Goal: Check status: Check status

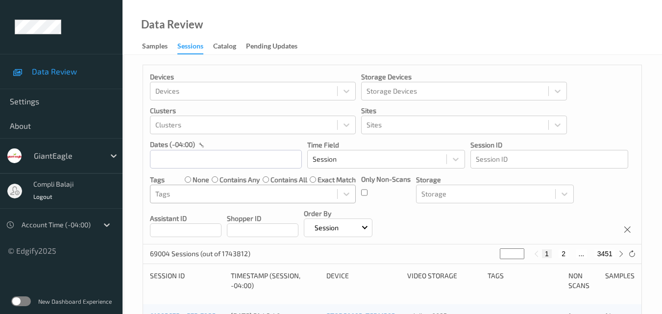
click at [267, 191] on div at bounding box center [243, 194] width 177 height 12
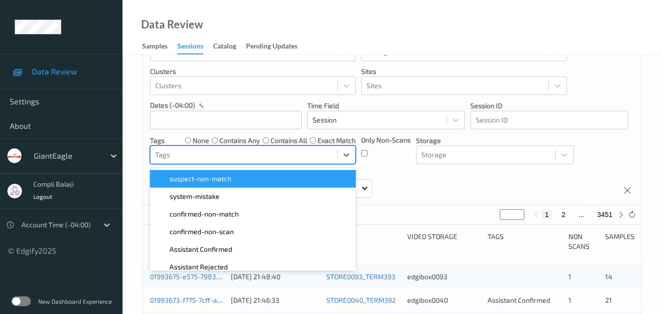
scroll to position [44, 0]
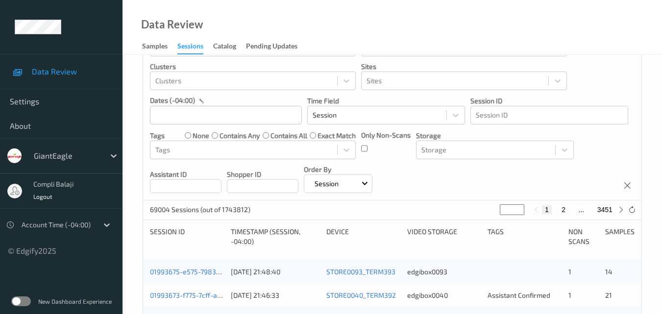
click at [616, 145] on div "Devices Devices Storage Devices Storage Devices Clusters Clusters Sites Sites d…" at bounding box center [392, 110] width 498 height 179
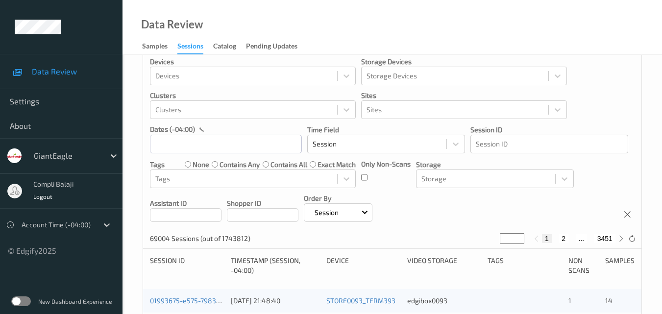
scroll to position [0, 0]
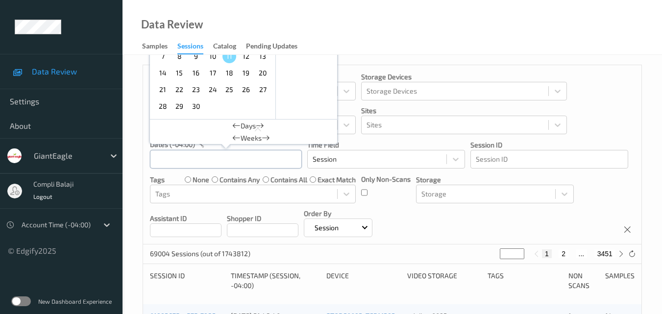
click at [223, 162] on div "[DATE] Sun Mon Tue Wed Thu Fri Sat 1 2 3 4 5 6 7 8 9 10 11 12 13 14 15 16 17 18…" at bounding box center [226, 158] width 152 height 19
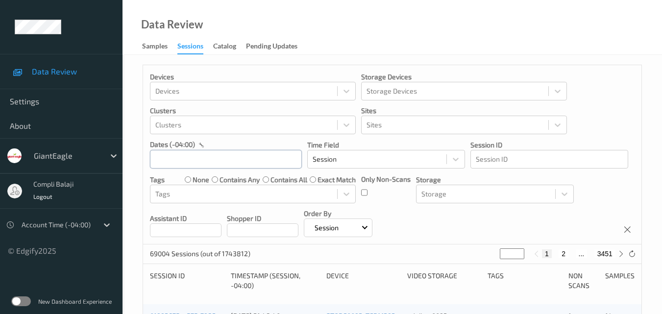
click at [221, 156] on div "[DATE] Sun Mon Tue Wed Thu Fri Sat 1 2 3 4 5 6 7 8 9 10 11 12 13 14 15 16 17 18…" at bounding box center [226, 158] width 152 height 19
click at [221, 156] on div at bounding box center [226, 158] width 152 height 19
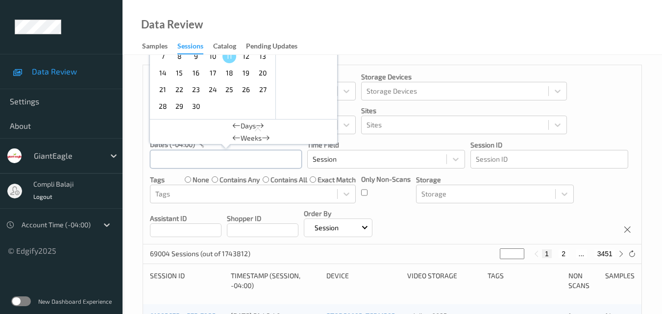
click at [221, 156] on div "[DATE] Sun Mon Tue Wed Thu Fri Sat 1 2 3 4 5 6 7 8 9 10 11 12 13 14 15 16 17 18…" at bounding box center [226, 158] width 152 height 19
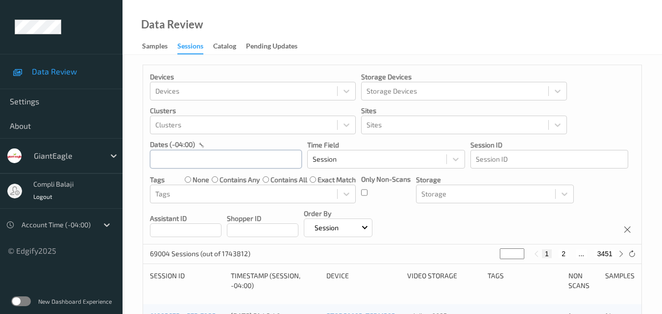
click at [211, 159] on input "text" at bounding box center [226, 159] width 152 height 19
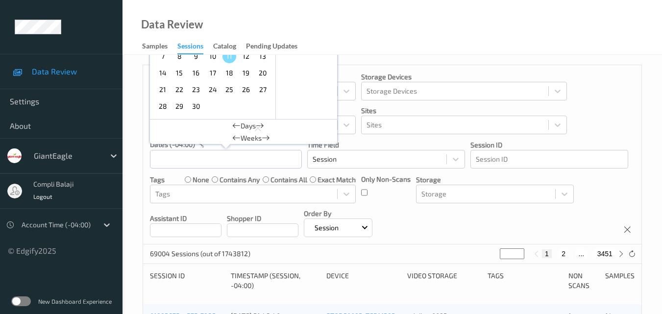
click at [180, 59] on span "8" at bounding box center [179, 56] width 14 height 14
click at [179, 59] on span "8" at bounding box center [179, 56] width 14 height 14
type input "[DATE] 00:00 -> [DATE] 23:59"
click at [595, 125] on div "Devices Devices Storage Devices Storage Devices Clusters Clusters Sites Sites d…" at bounding box center [392, 154] width 498 height 179
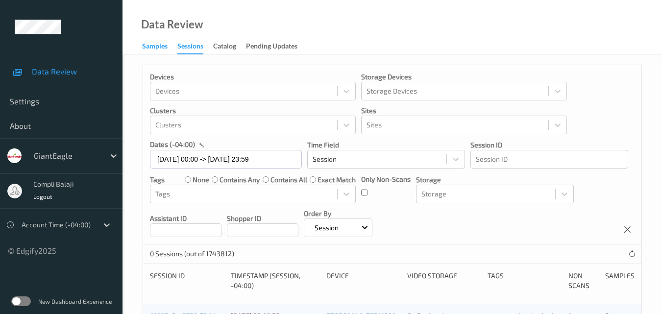
click at [149, 45] on div "Samples" at bounding box center [154, 47] width 25 height 12
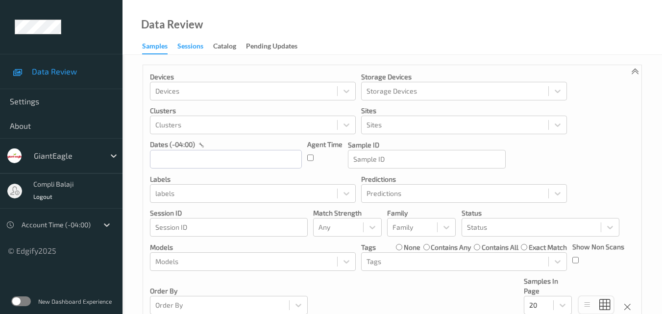
click at [195, 46] on div "Sessions" at bounding box center [190, 47] width 26 height 12
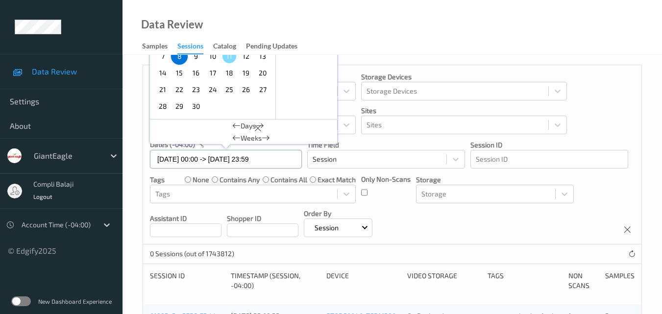
click at [279, 161] on input "[DATE] 00:00 -> [DATE] 23:59" at bounding box center [226, 159] width 152 height 19
click at [196, 58] on span "9" at bounding box center [196, 56] width 14 height 14
click at [549, 26] on div "Data Review Samples Sessions Catalog Pending Updates" at bounding box center [391, 27] width 539 height 55
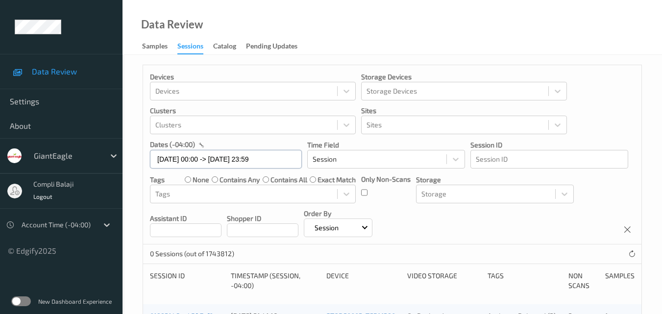
click at [287, 163] on input "[DATE] 00:00 -> [DATE] 23:59" at bounding box center [226, 159] width 152 height 19
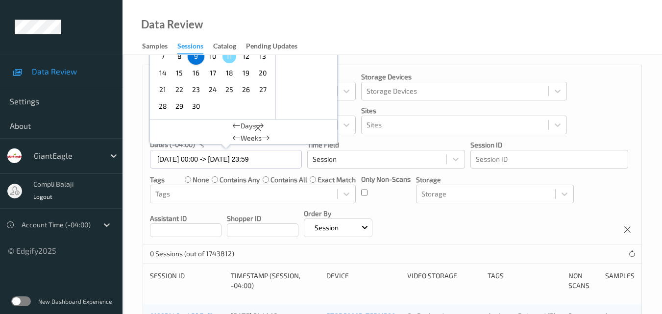
click at [178, 57] on span "8" at bounding box center [179, 56] width 14 height 14
type input "[DATE] 00:00 -> [DATE] 23:59"
click at [468, 45] on div "Data Review Samples Sessions Catalog Pending Updates" at bounding box center [391, 27] width 539 height 55
